Goal: Information Seeking & Learning: Learn about a topic

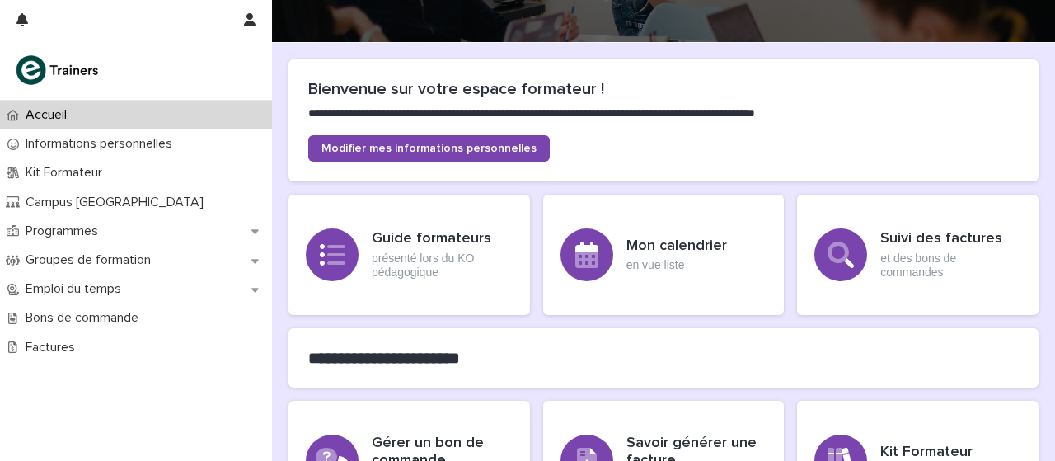
scroll to position [138, 0]
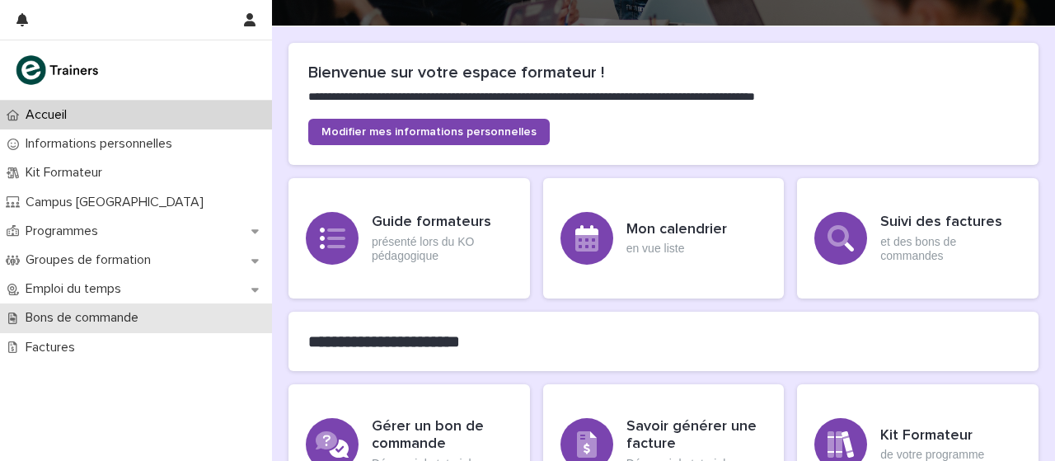
click at [141, 319] on p "Bons de commande" at bounding box center [85, 318] width 133 height 16
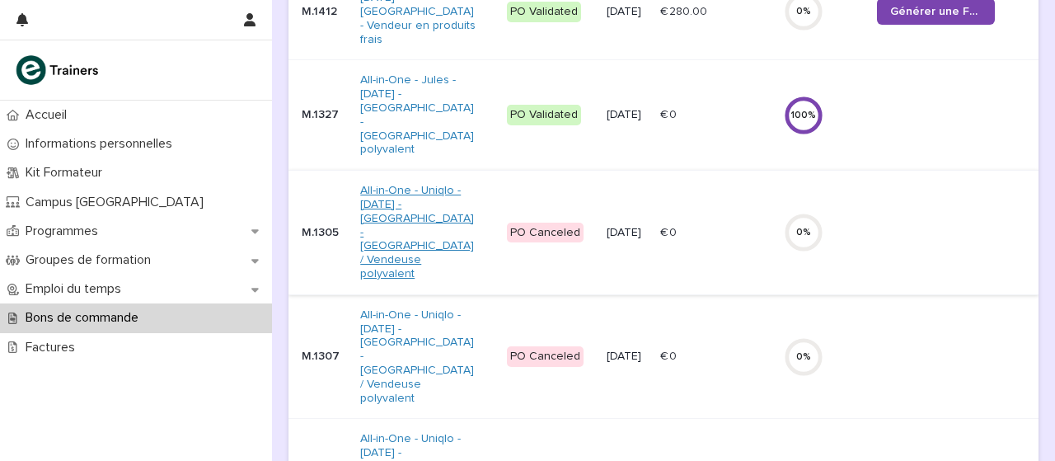
scroll to position [138, 0]
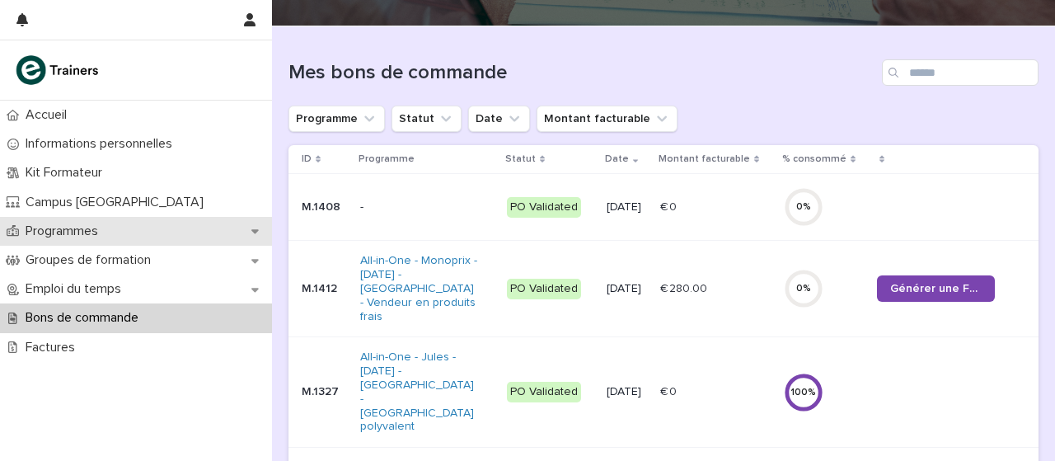
click at [98, 237] on p "Programmes" at bounding box center [65, 231] width 92 height 16
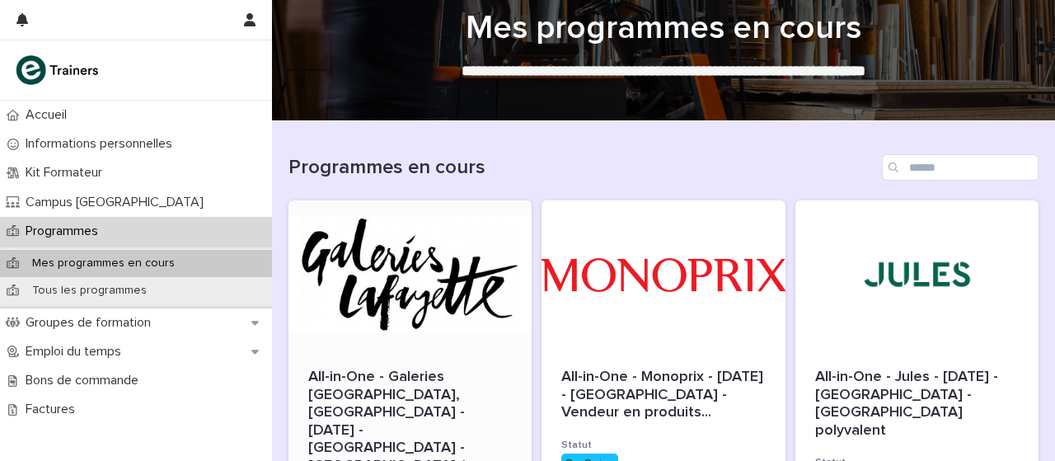
scroll to position [138, 0]
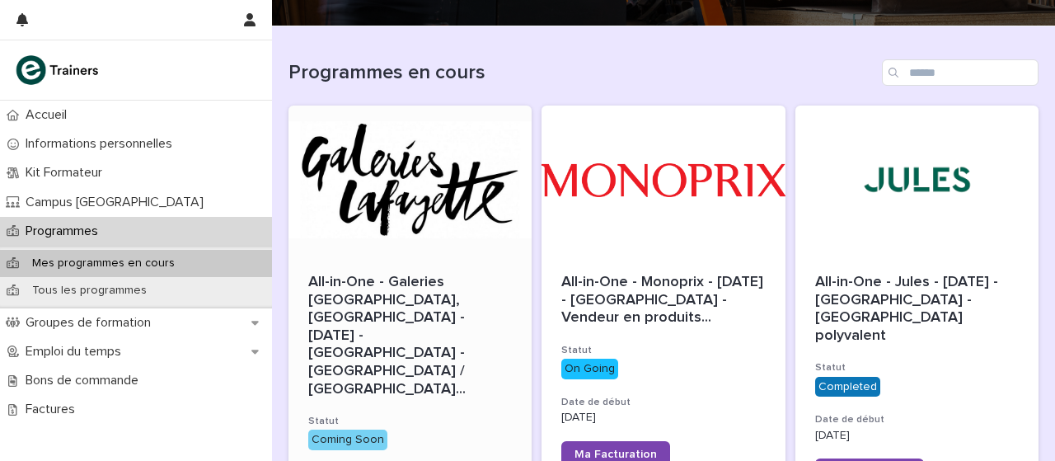
click at [434, 217] on div at bounding box center [409, 179] width 243 height 148
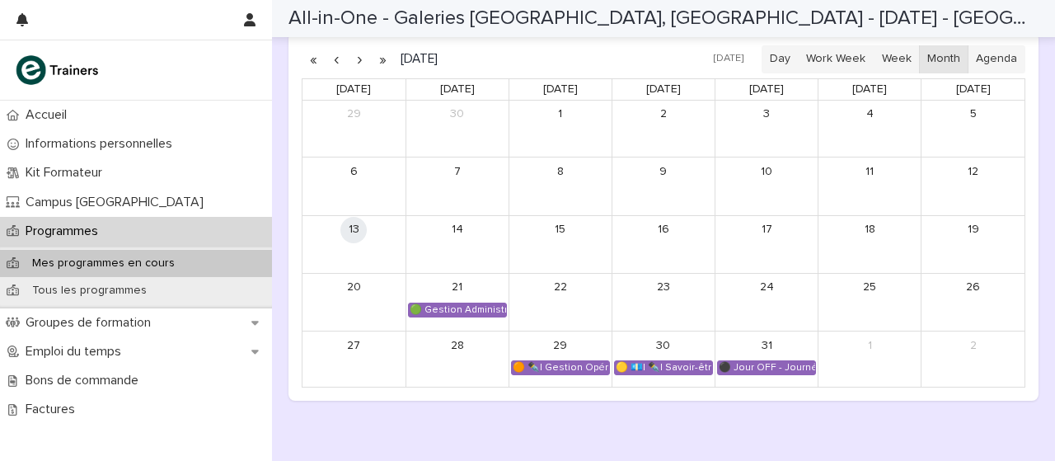
scroll to position [1108, 0]
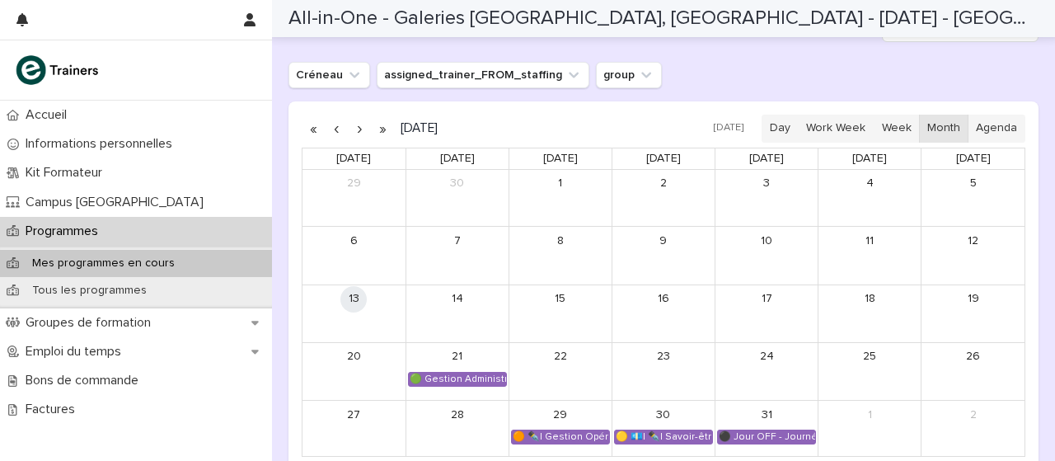
click at [364, 115] on button "button" at bounding box center [359, 128] width 23 height 26
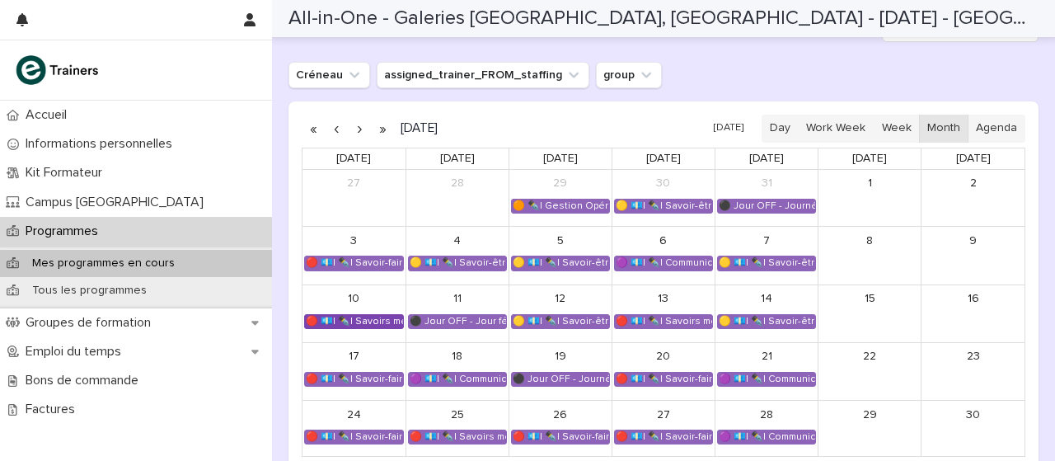
click at [363, 315] on div "🔴 💶| ✒️| Savoirs métier - Connaître les produits et histoire de la mode" at bounding box center [354, 321] width 98 height 13
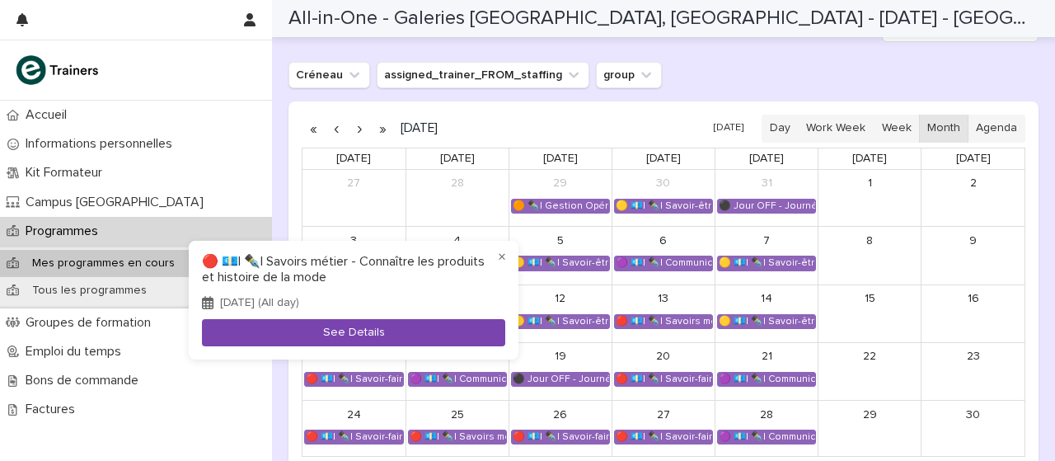
click at [372, 326] on button "See Details" at bounding box center [353, 332] width 303 height 27
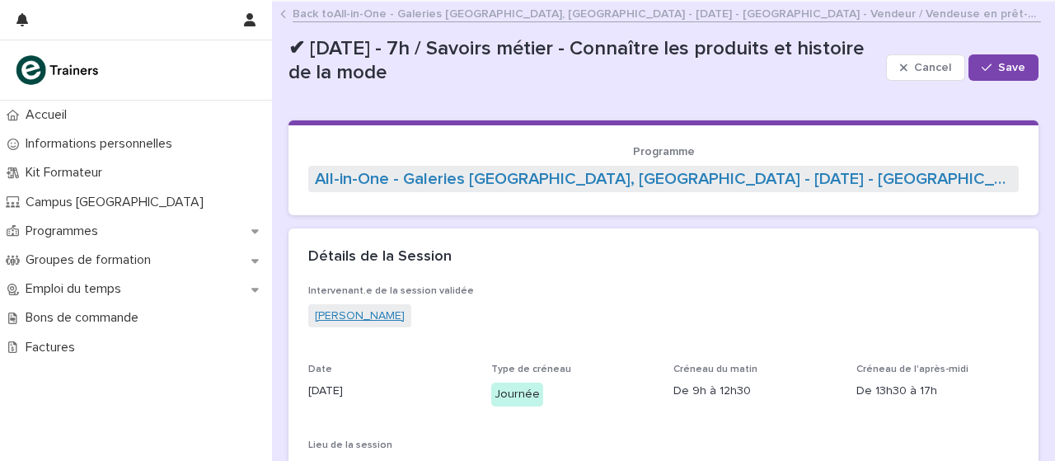
click at [373, 311] on link "[PERSON_NAME]" at bounding box center [360, 315] width 90 height 17
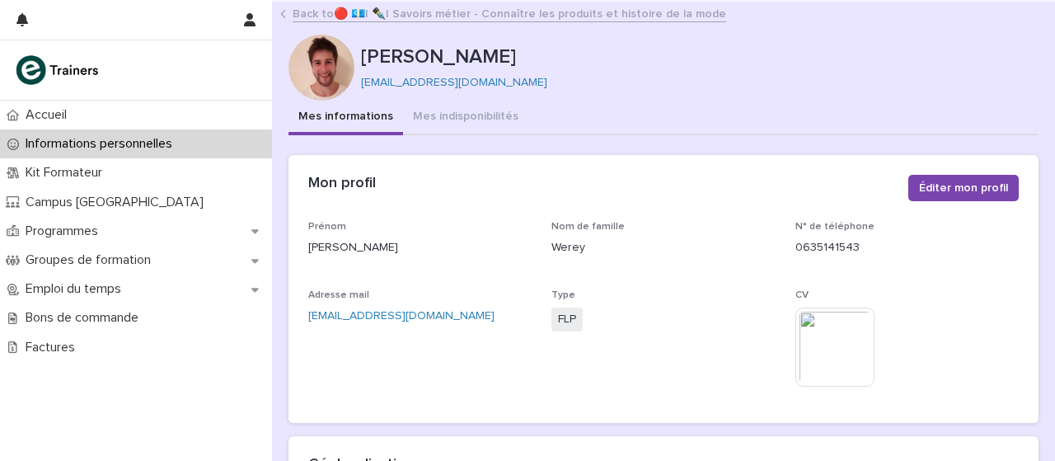
click at [442, 12] on link "Back to 🔴 💶| ✒️| Savoirs métier - Connaître les produits et histoire de la mode" at bounding box center [509, 12] width 433 height 19
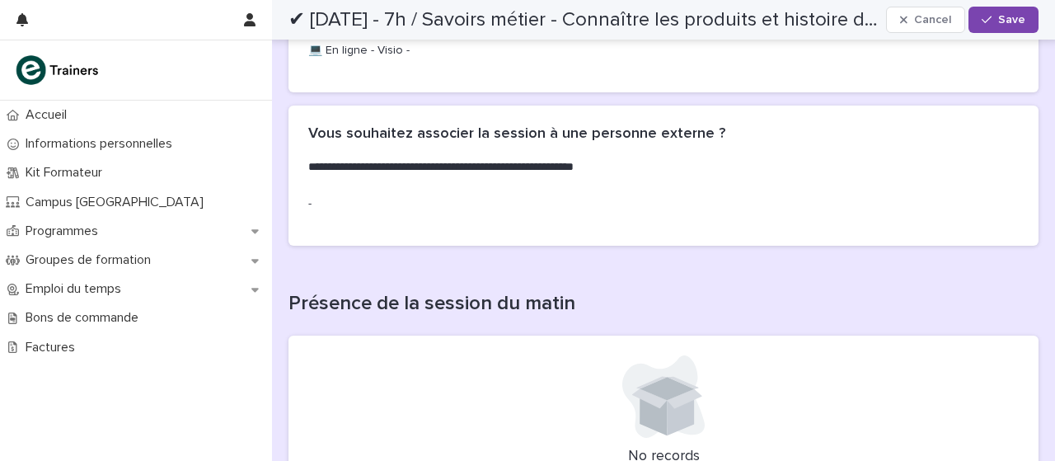
scroll to position [485, 0]
